Goal: Check status: Check status

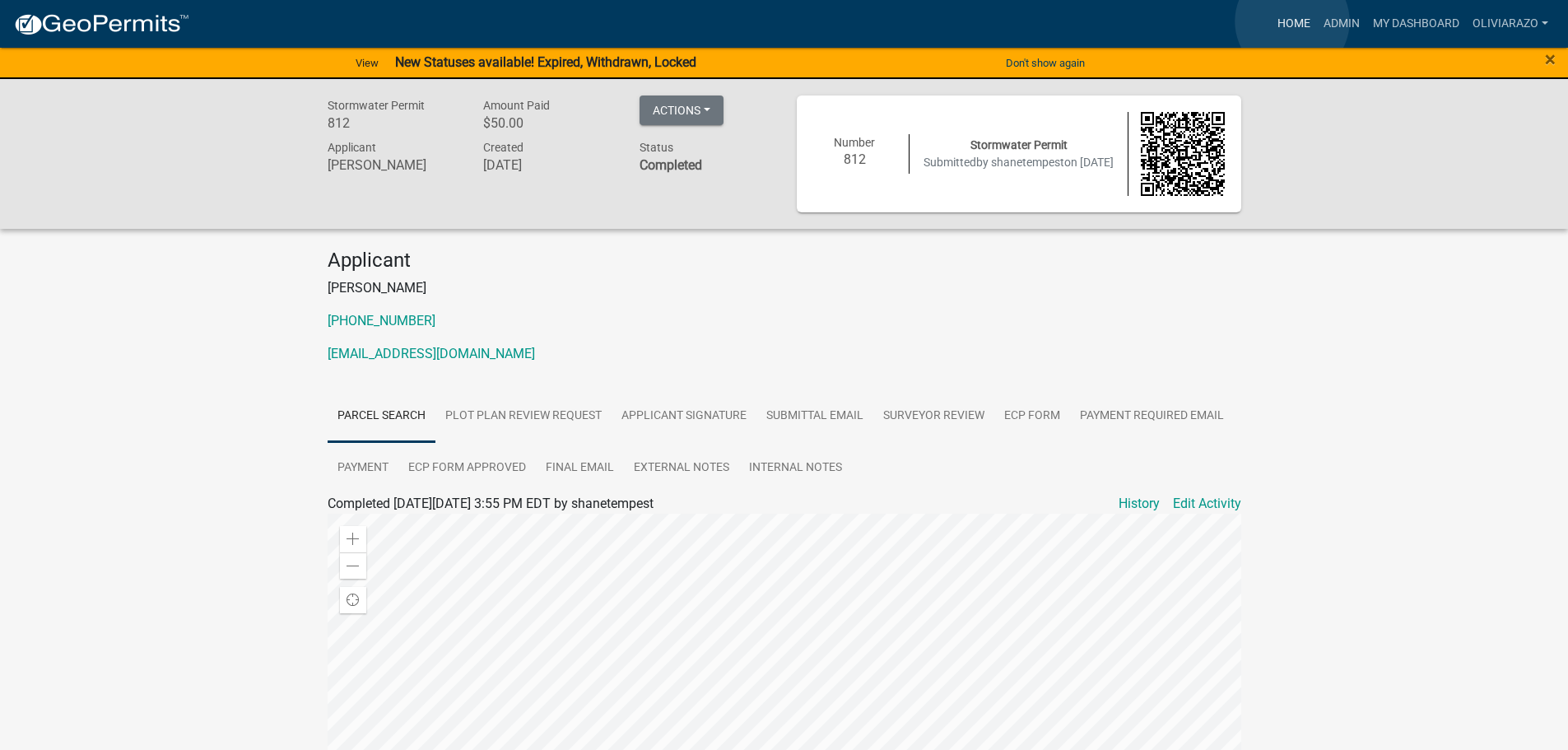
click at [1292, 22] on link "Home" at bounding box center [1294, 23] width 46 height 31
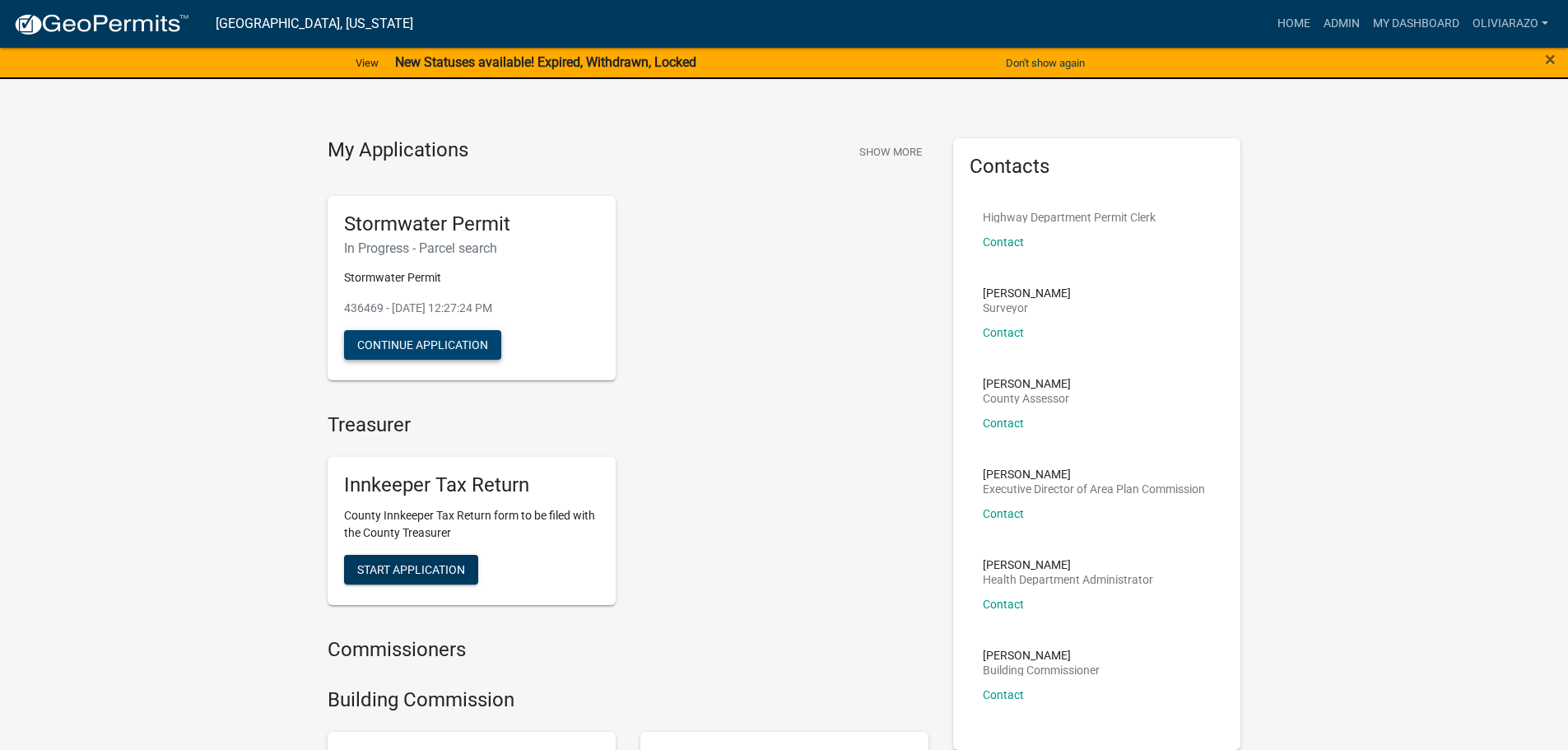
click at [418, 347] on button "Continue Application" at bounding box center [422, 345] width 157 height 30
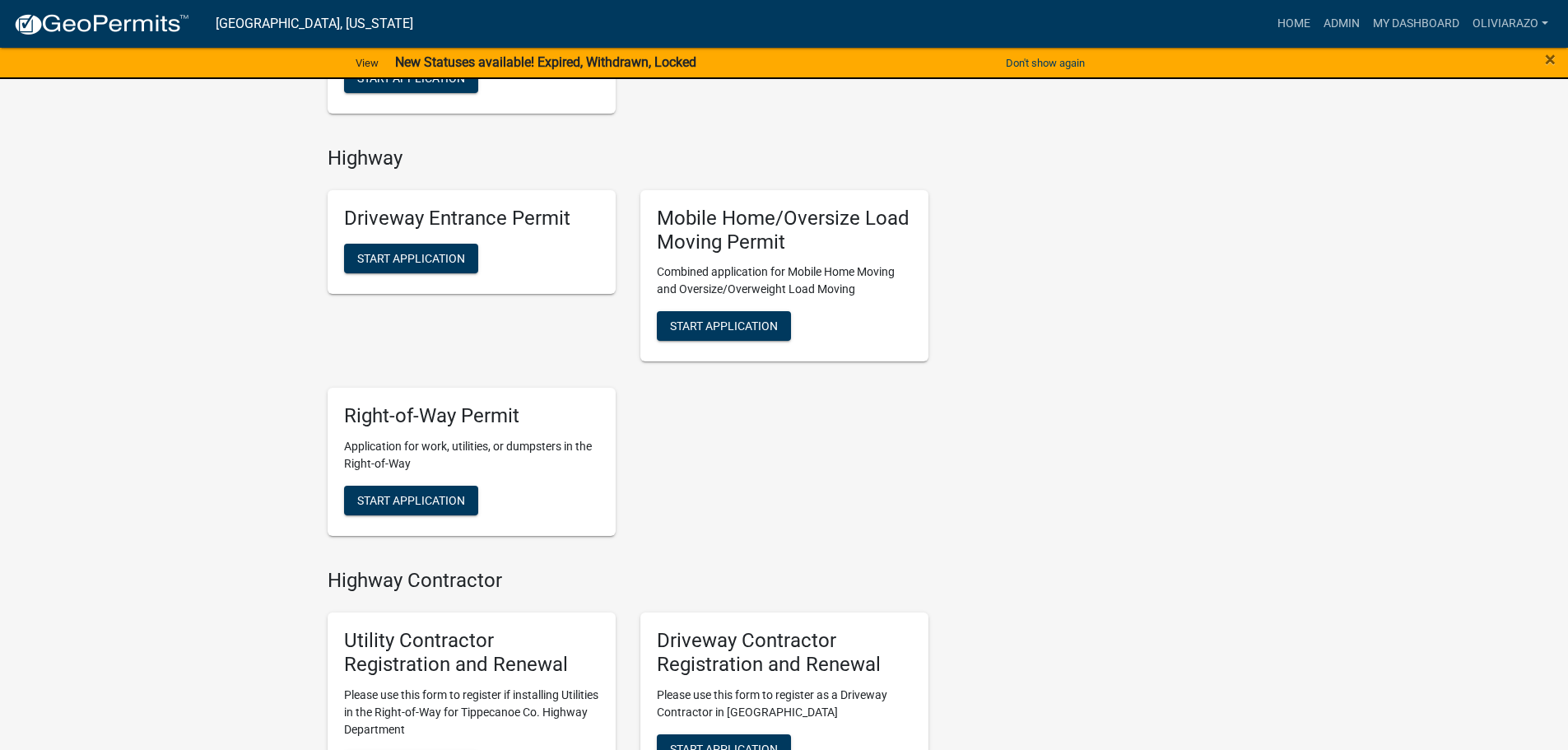
scroll to position [1398, 0]
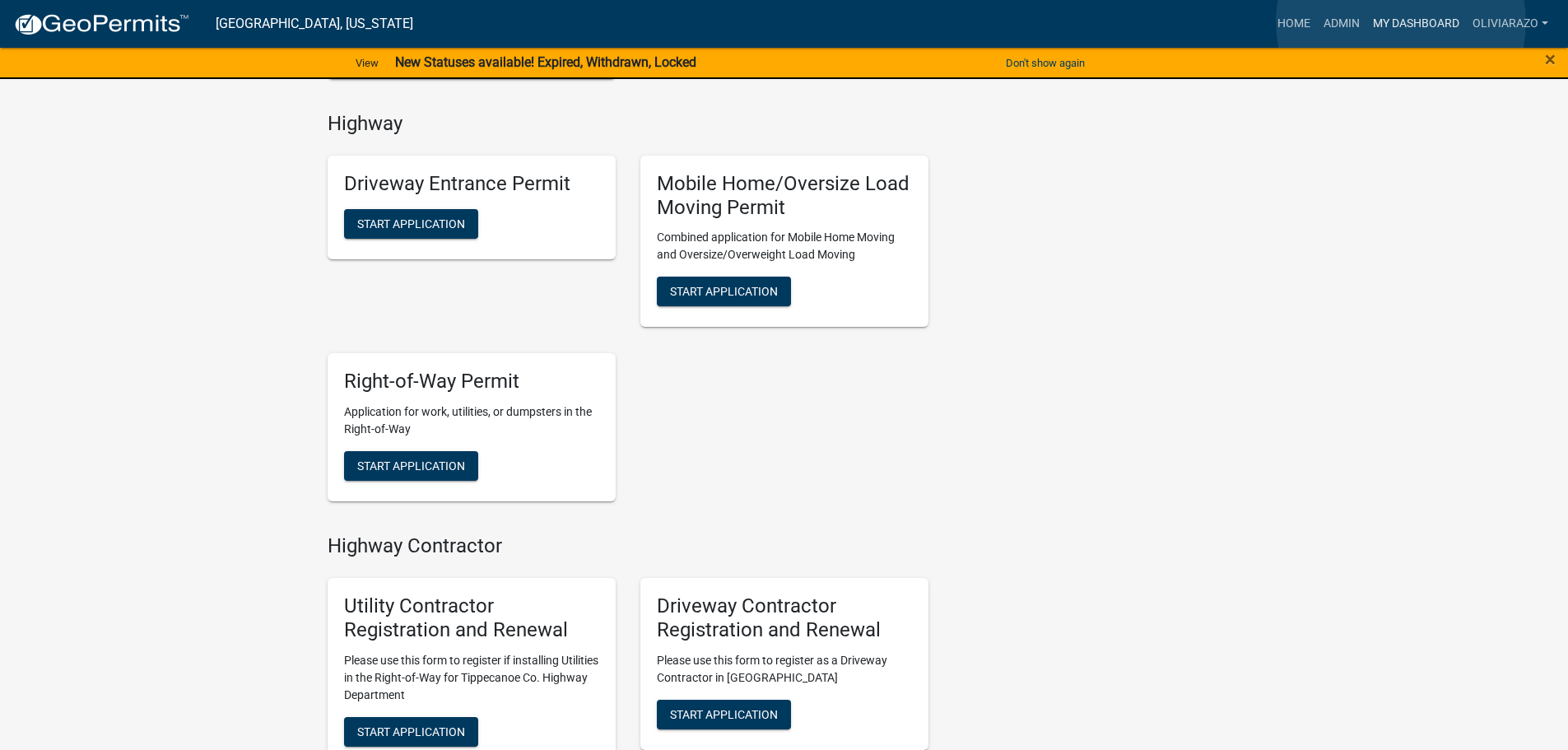
click at [1400, 23] on link "My Dashboard" at bounding box center [1416, 23] width 100 height 31
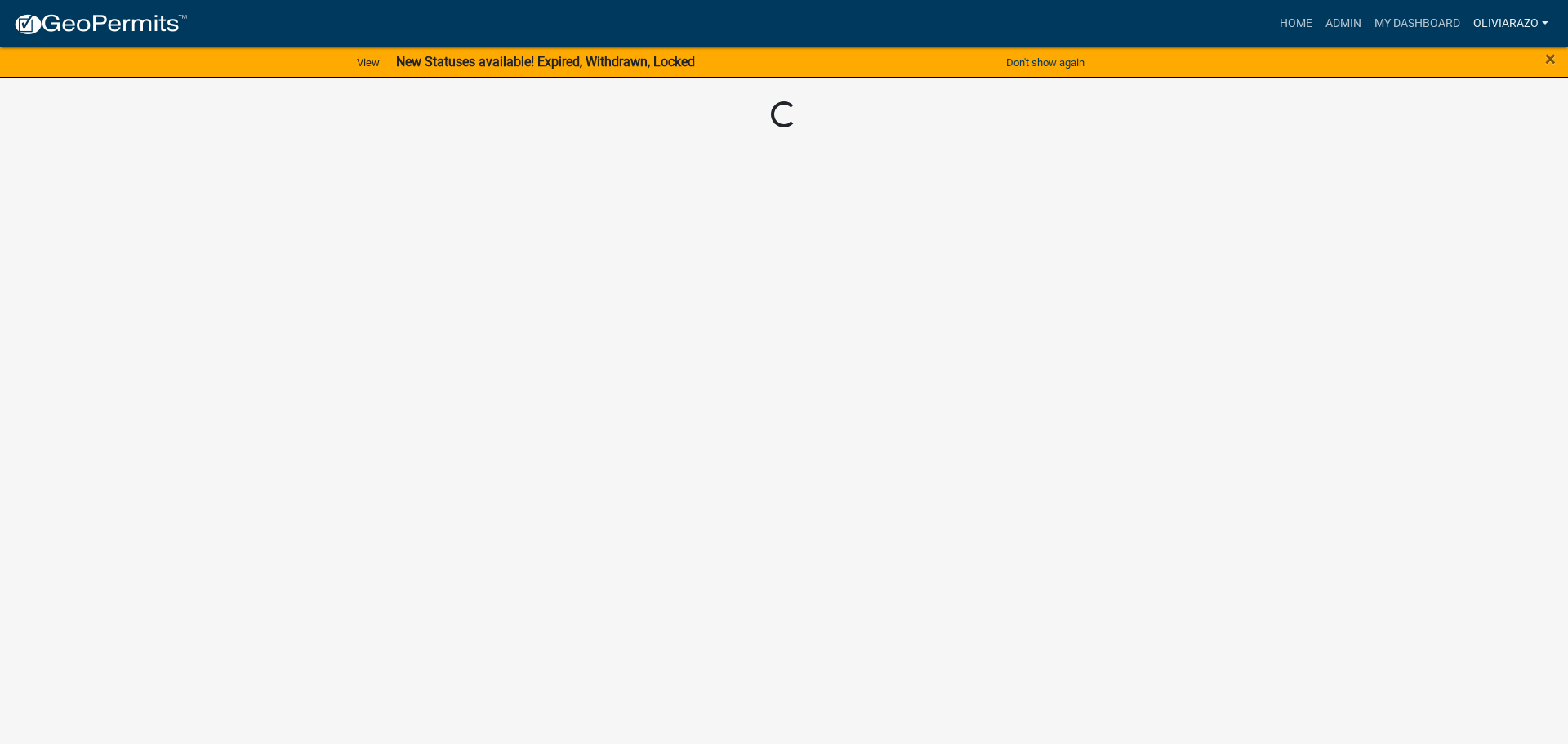
click at [1487, 26] on link "oliviarazo" at bounding box center [1510, 23] width 88 height 31
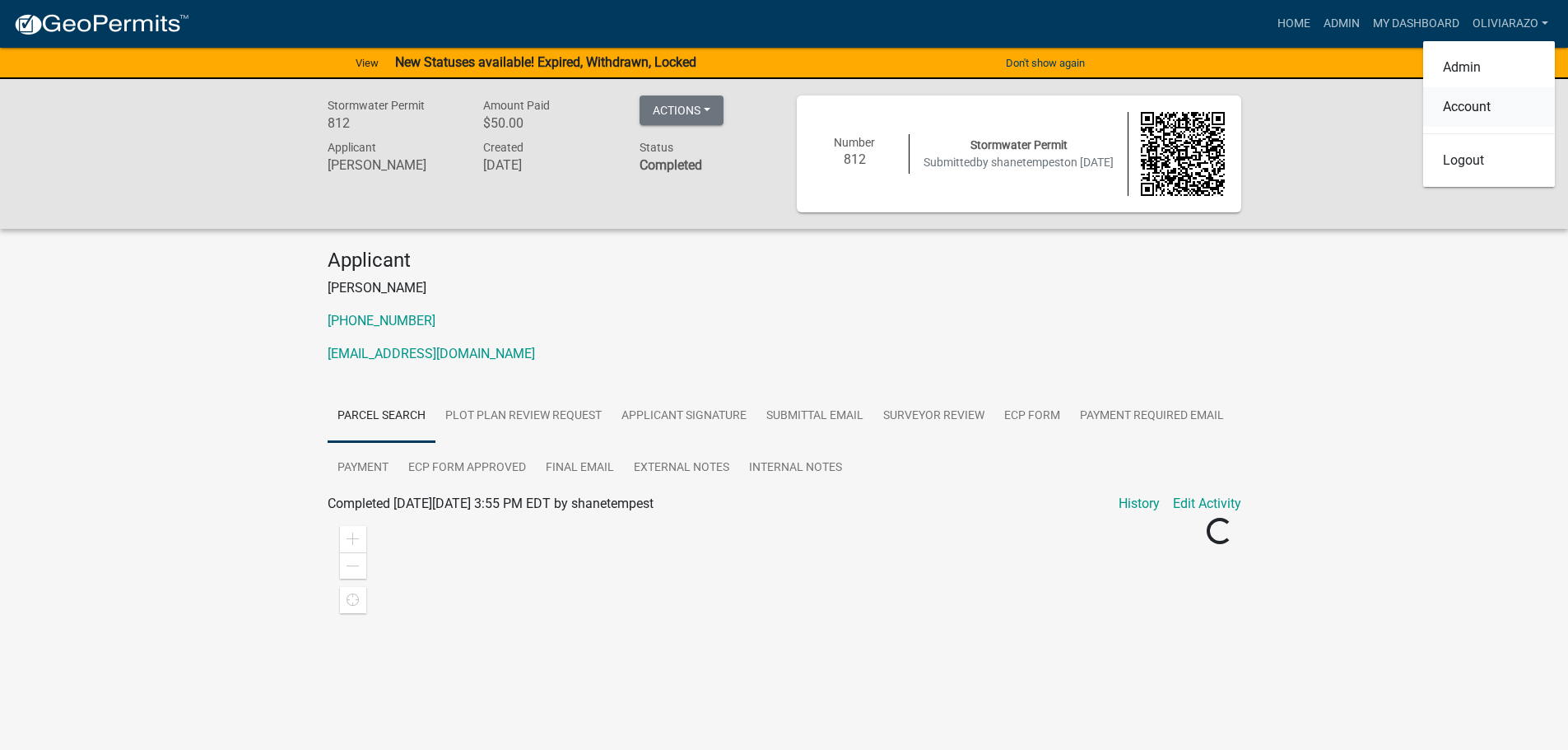
click at [1492, 107] on link "Account" at bounding box center [1489, 107] width 132 height 40
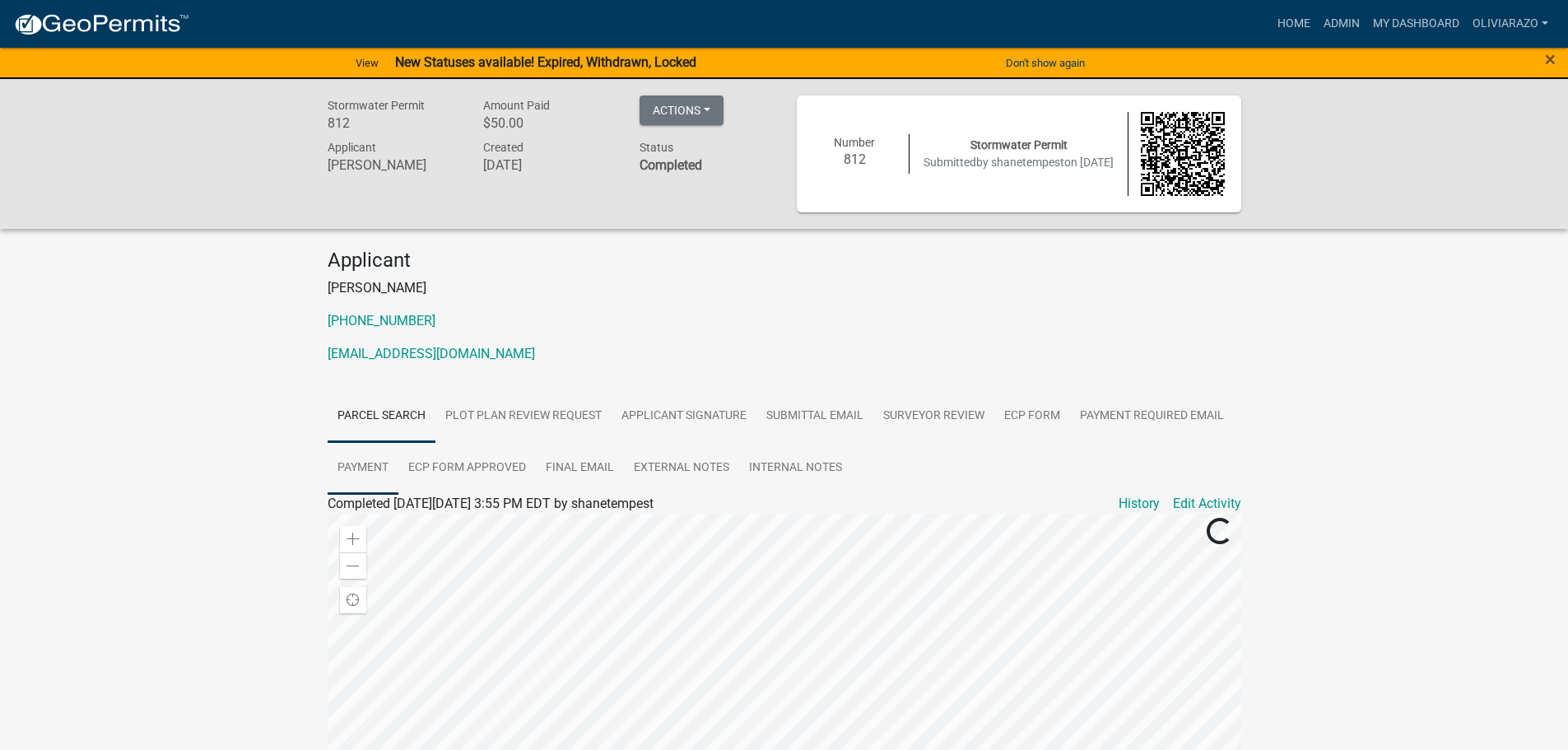
click at [379, 456] on link "Payment" at bounding box center [363, 468] width 71 height 53
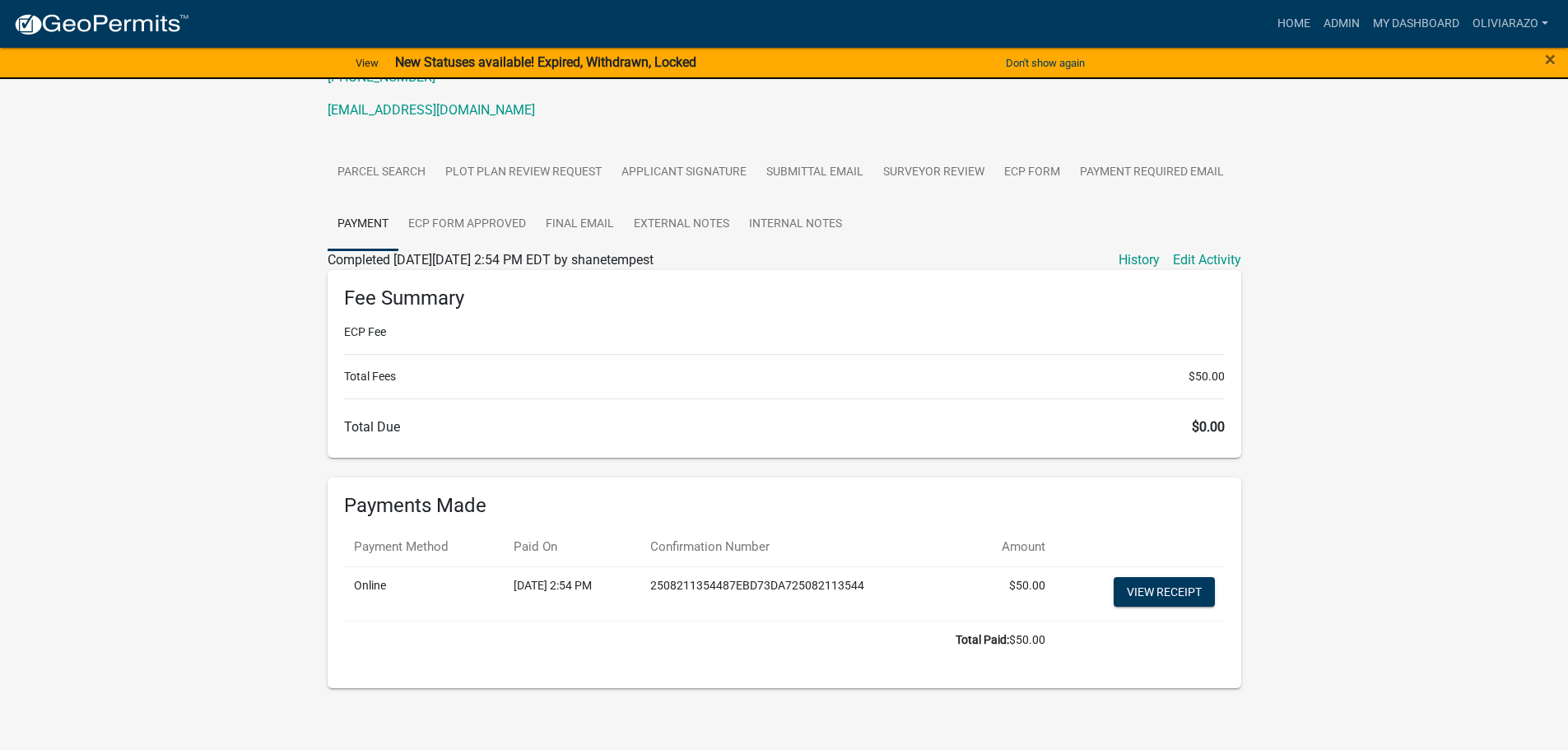
scroll to position [251, 0]
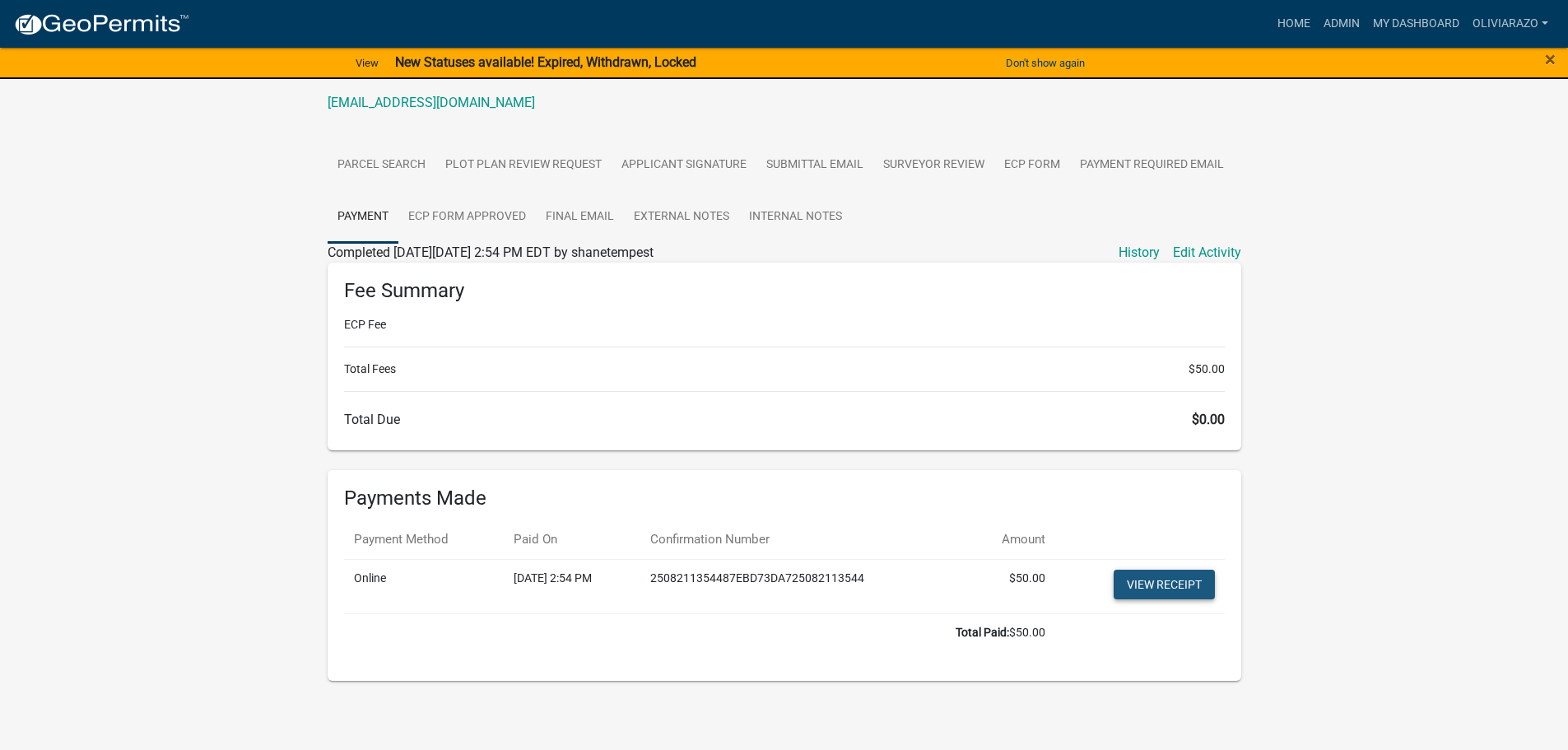
click at [1140, 580] on link "View receipt" at bounding box center [1164, 584] width 102 height 30
click at [382, 167] on link "Parcel search" at bounding box center [381, 165] width 108 height 53
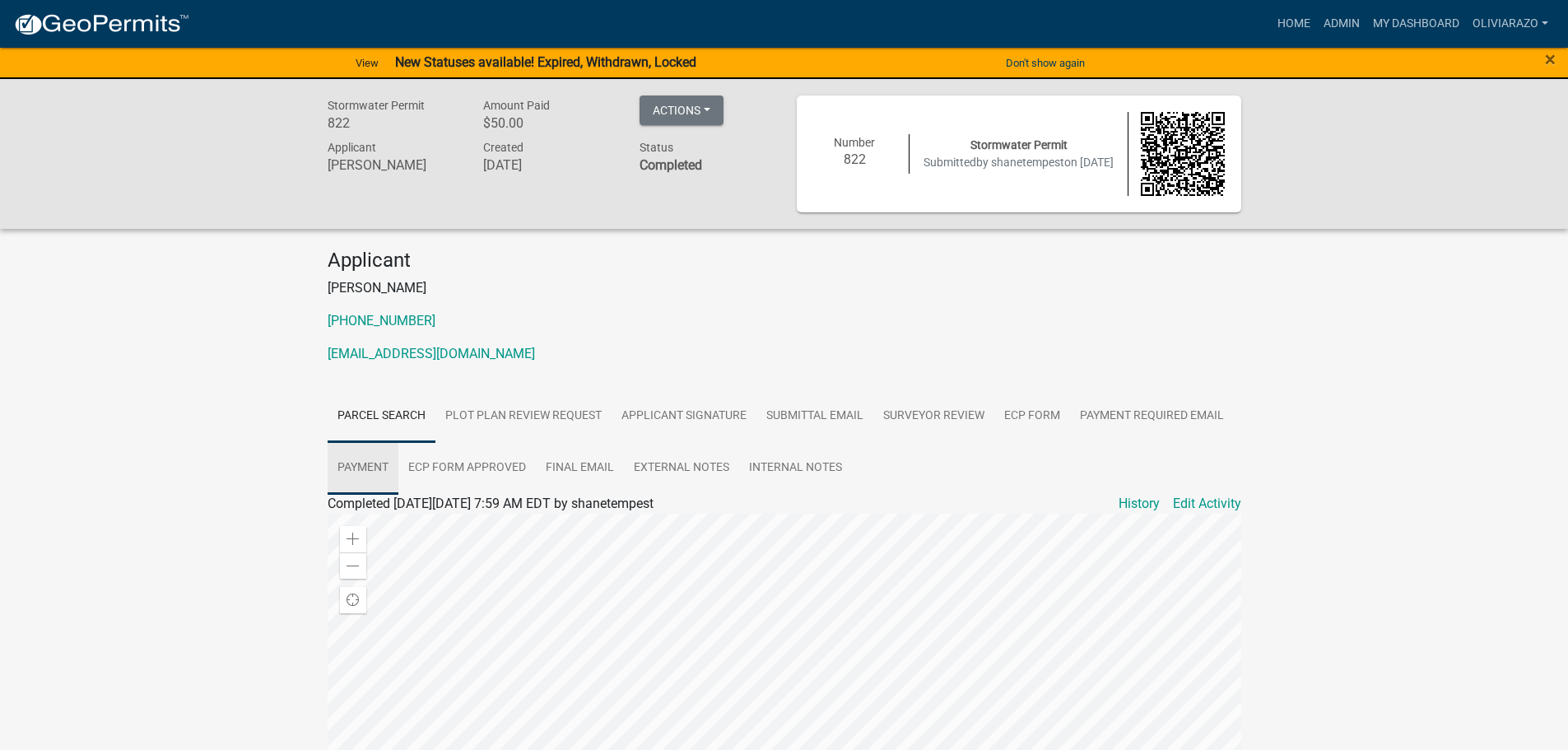
click at [372, 470] on link "Payment" at bounding box center [363, 468] width 71 height 53
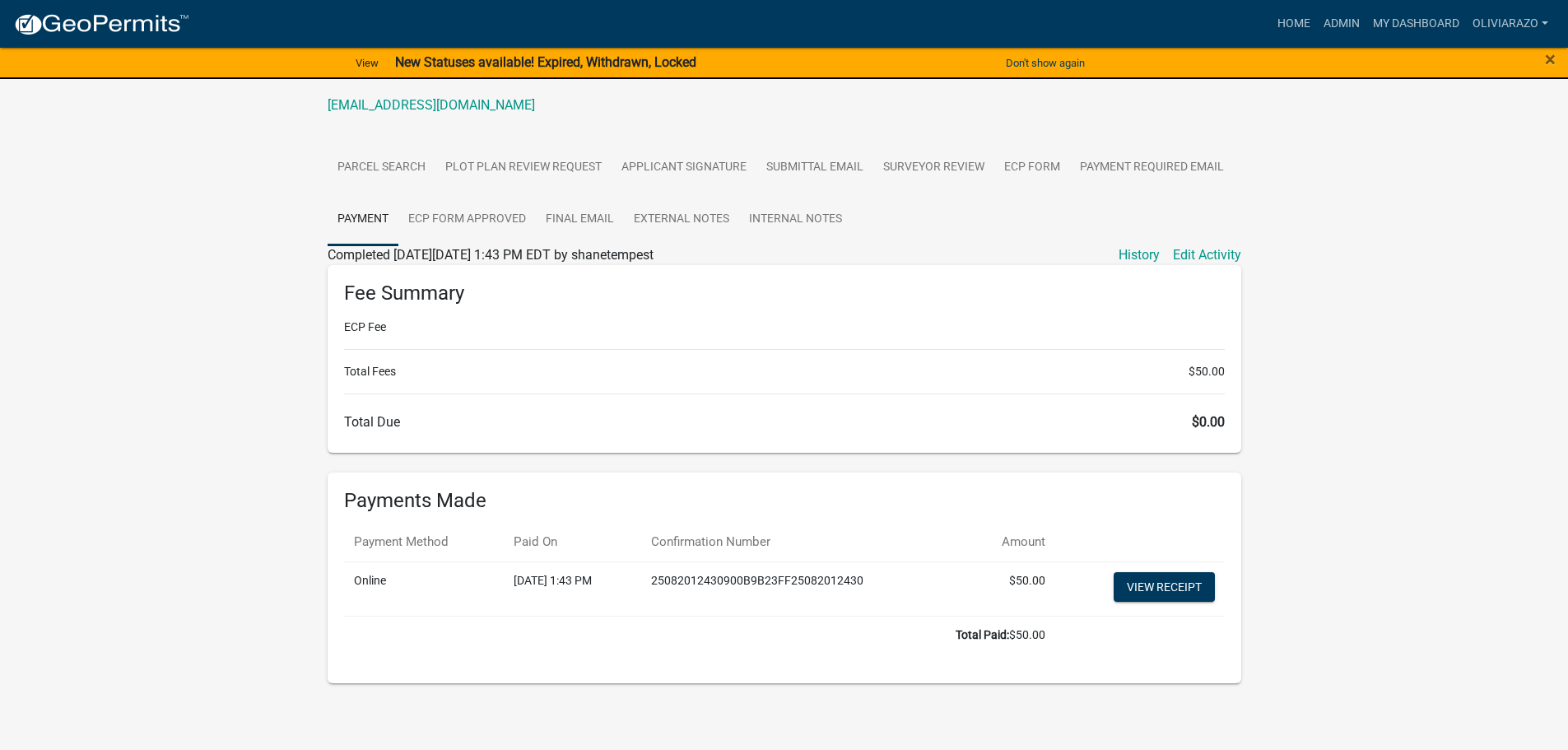
scroll to position [251, 0]
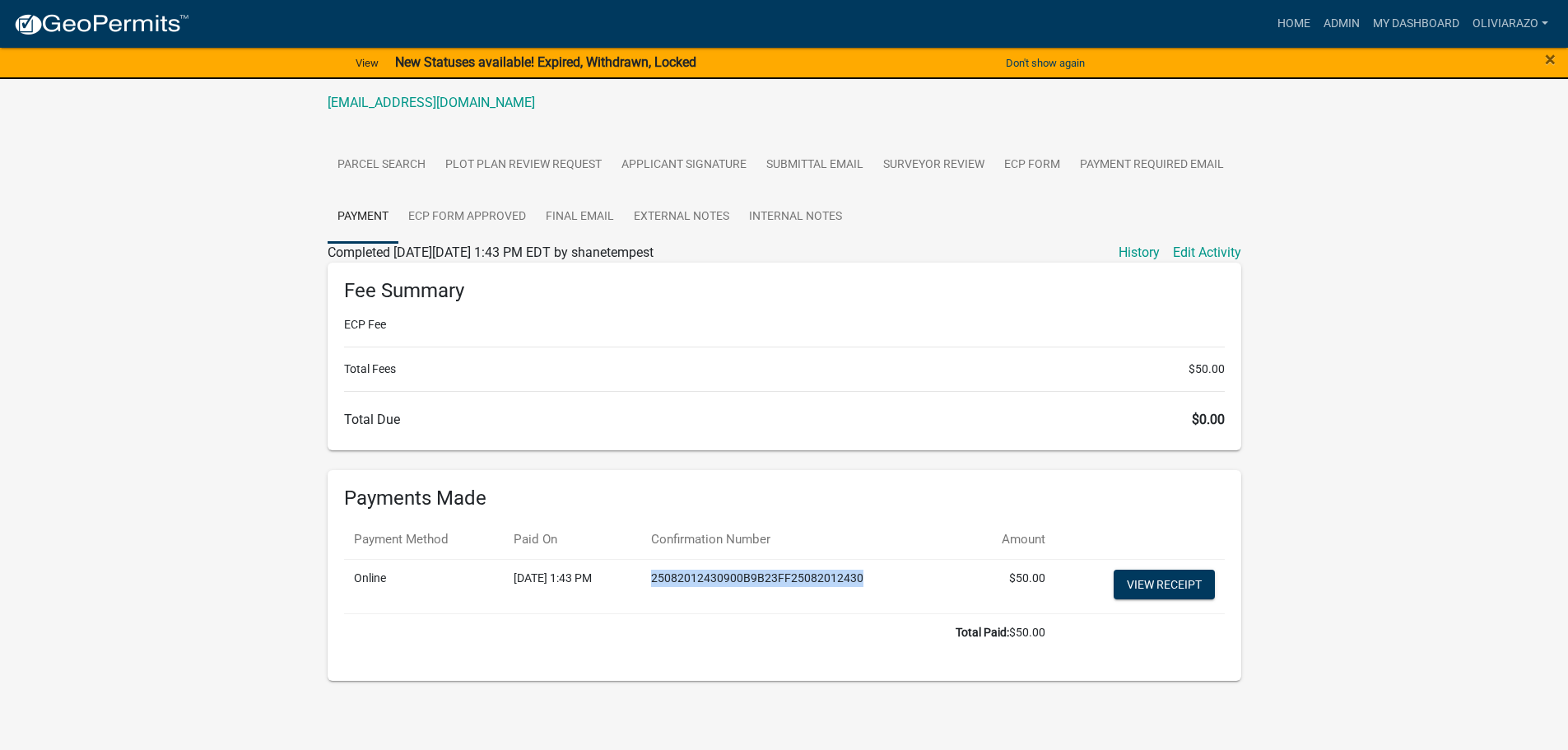
drag, startPoint x: 699, startPoint y: 579, endPoint x: 912, endPoint y: 582, distance: 213.0
click at [912, 582] on td "25082012430900B9B23FF25082012430" at bounding box center [803, 586] width 325 height 55
click at [889, 577] on td "25082012430900B9B23FF25082012430" at bounding box center [803, 586] width 325 height 55
drag, startPoint x: 700, startPoint y: 578, endPoint x: 749, endPoint y: 576, distance: 49.0
click at [749, 576] on td "25082012430900B9B23FF25082012430" at bounding box center [803, 586] width 325 height 55
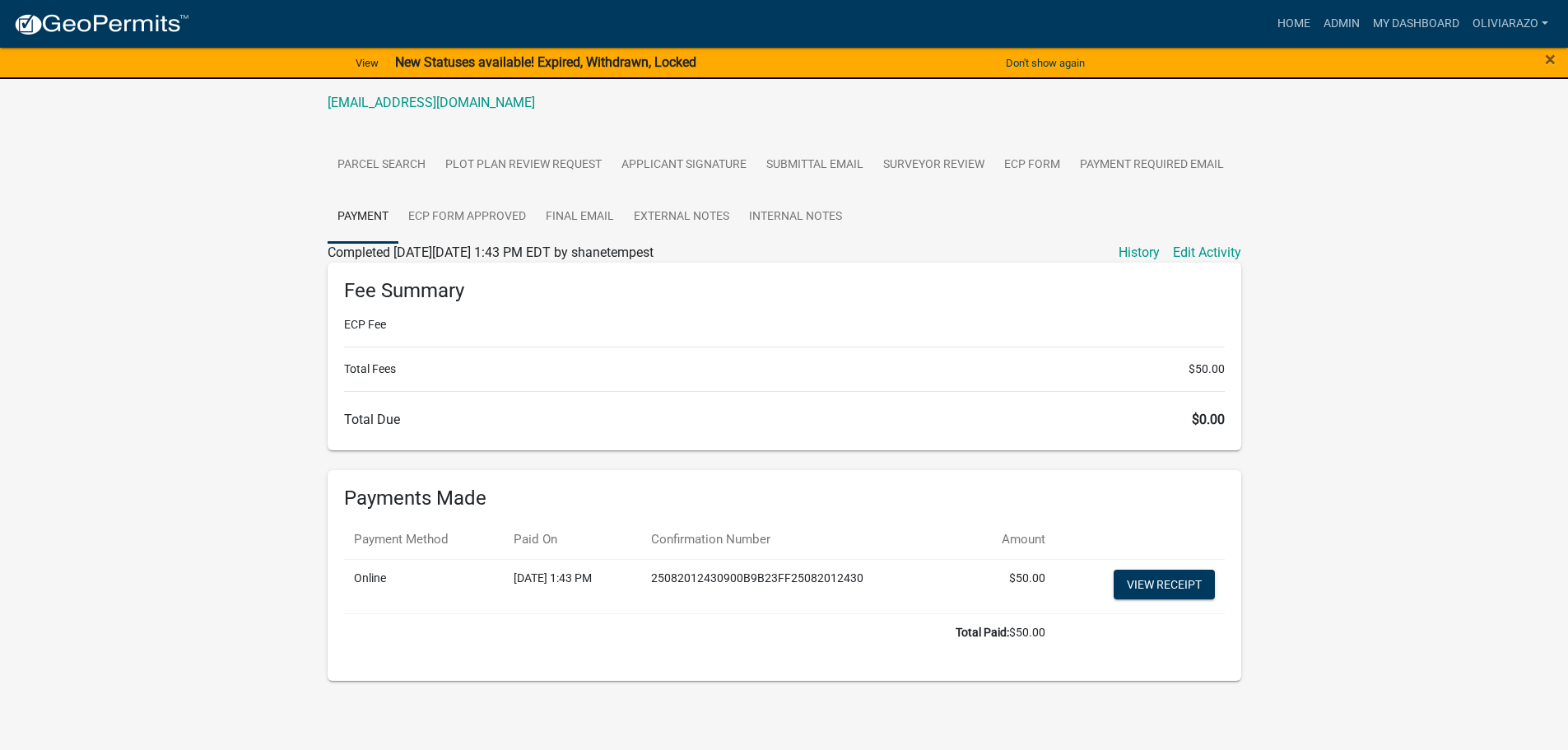
click at [787, 577] on td "25082012430900B9B23FF25082012430" at bounding box center [803, 586] width 325 height 55
drag, startPoint x: 799, startPoint y: 579, endPoint x: 698, endPoint y: 579, distance: 101.0
click at [698, 579] on td "25082012430900B9B23FF25082012430" at bounding box center [803, 586] width 325 height 55
click at [699, 602] on td "25082012430900B9B23FF25082012430" at bounding box center [803, 586] width 325 height 55
drag, startPoint x: 784, startPoint y: 576, endPoint x: 688, endPoint y: 576, distance: 96.0
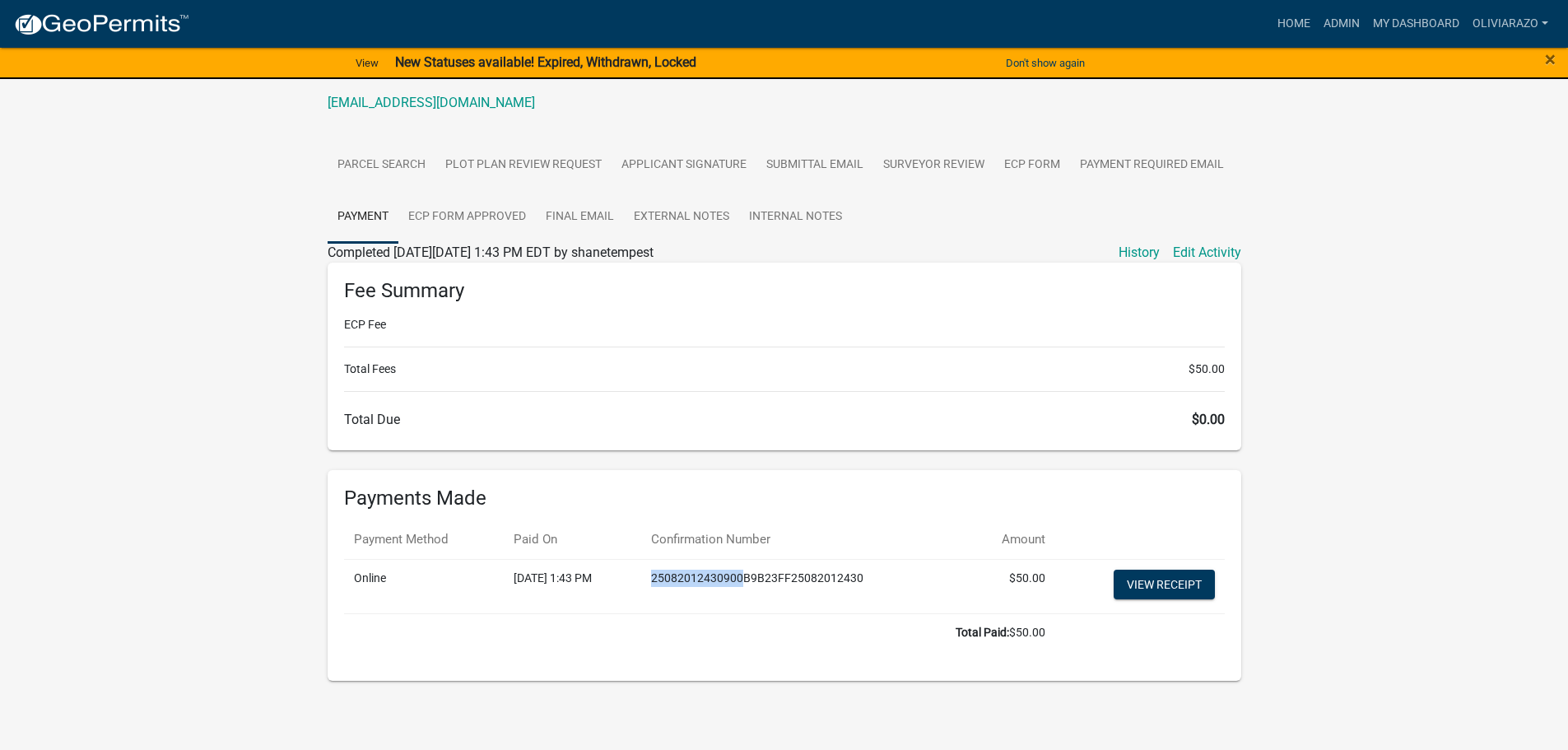
click at [688, 576] on td "25082012430900B9B23FF25082012430" at bounding box center [803, 586] width 325 height 55
click at [727, 582] on td "25082012430900B9B23FF25082012430" at bounding box center [803, 586] width 325 height 55
click at [1166, 573] on link "View receipt" at bounding box center [1164, 584] width 102 height 30
